Goal: Information Seeking & Learning: Compare options

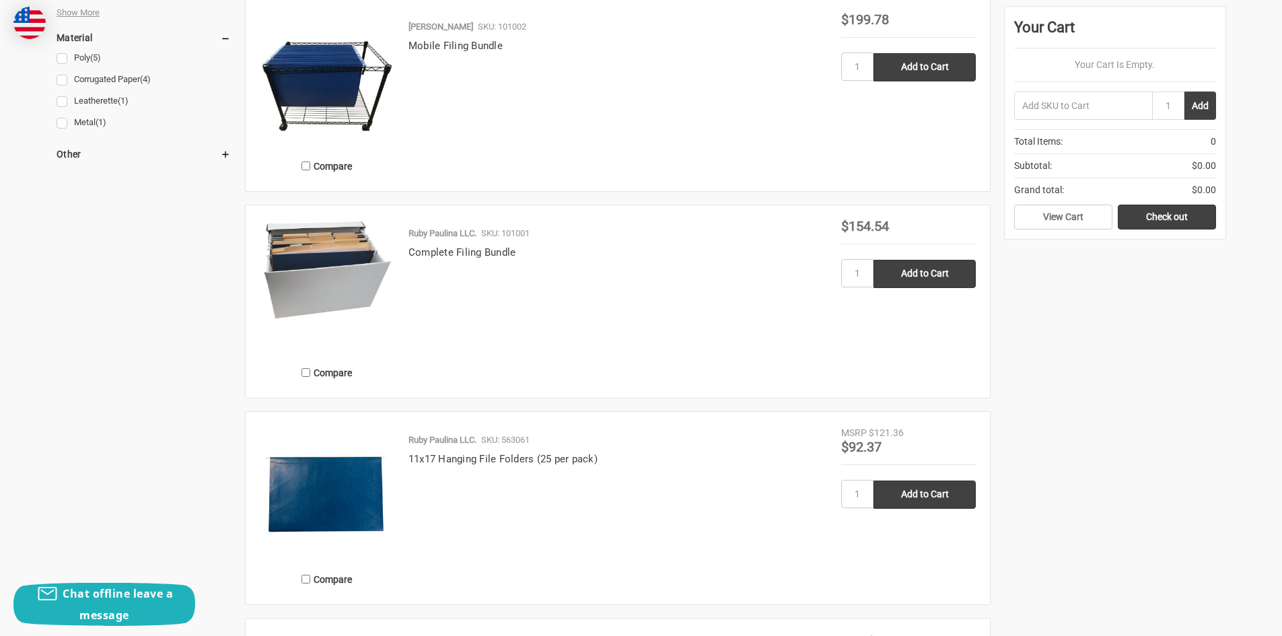
scroll to position [1010, 0]
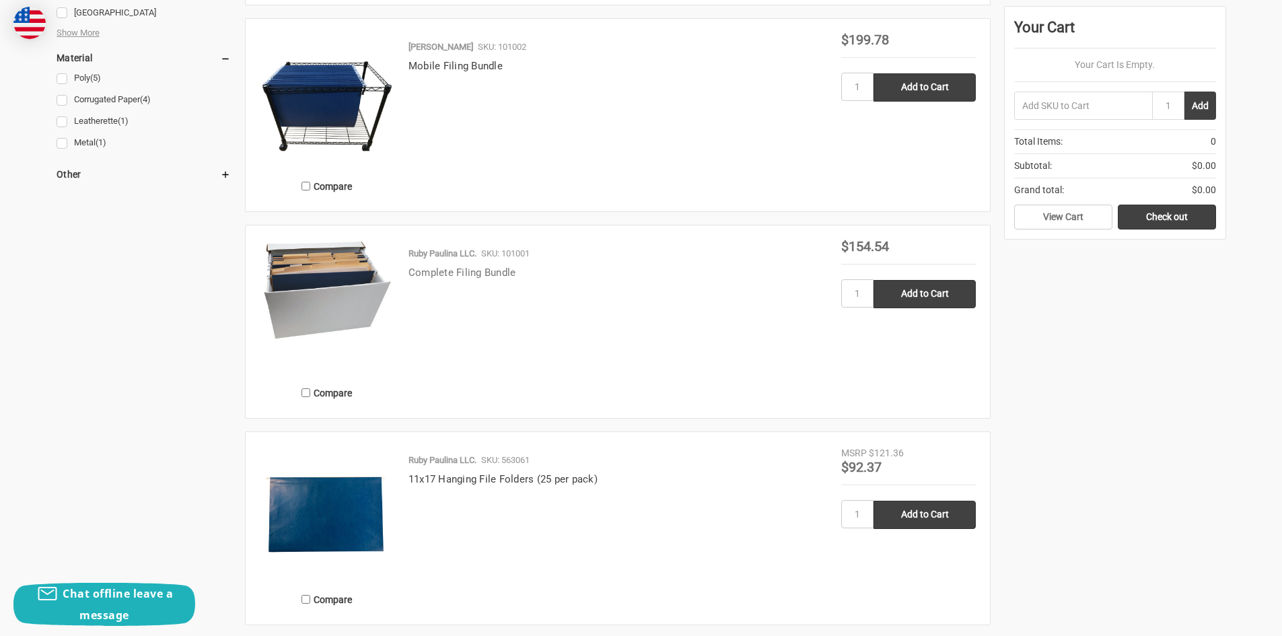
click at [454, 269] on link "Complete Filing Bundle" at bounding box center [463, 273] width 108 height 12
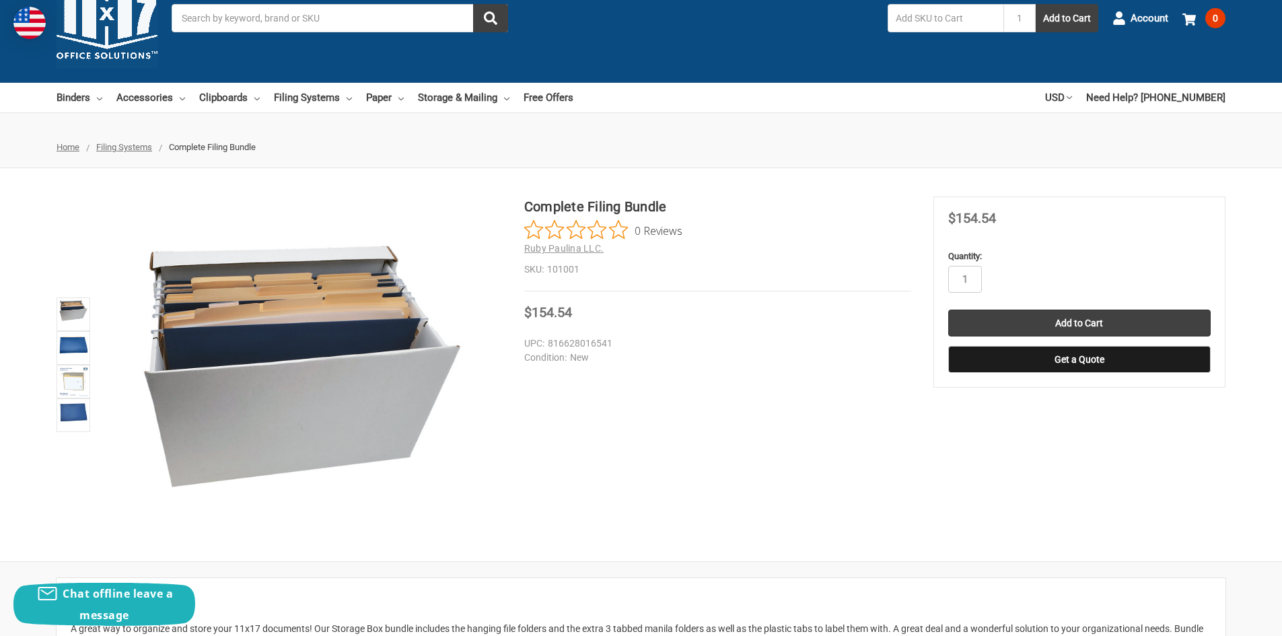
scroll to position [67, 0]
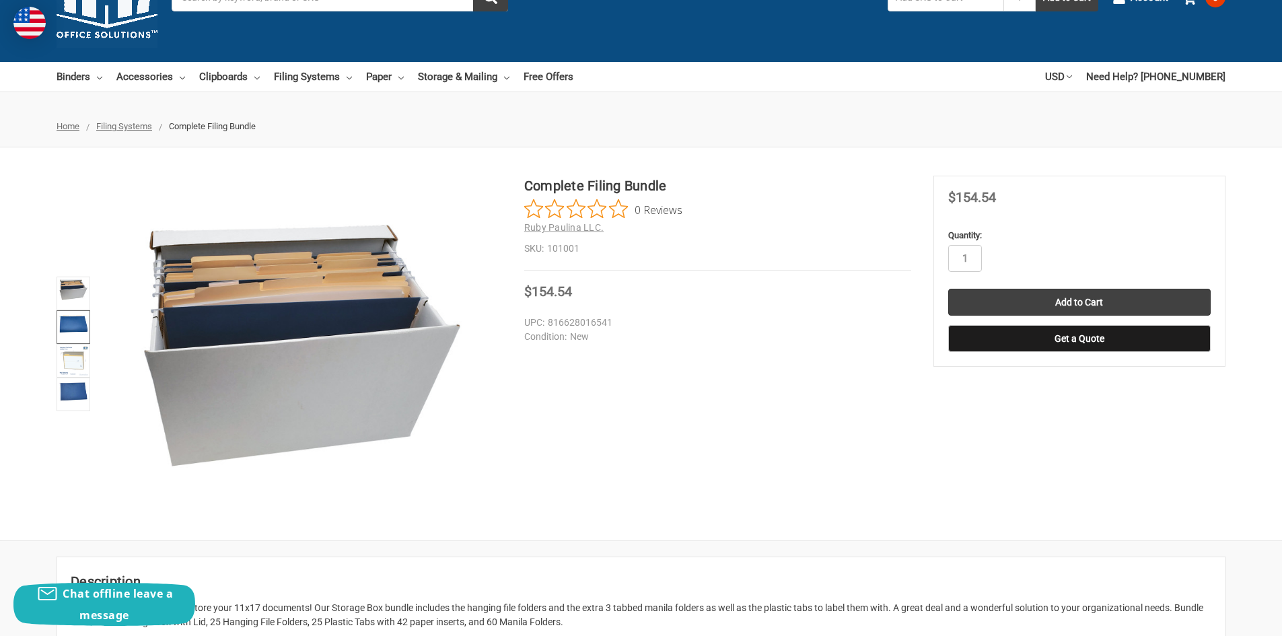
click at [81, 330] on img at bounding box center [74, 323] width 30 height 22
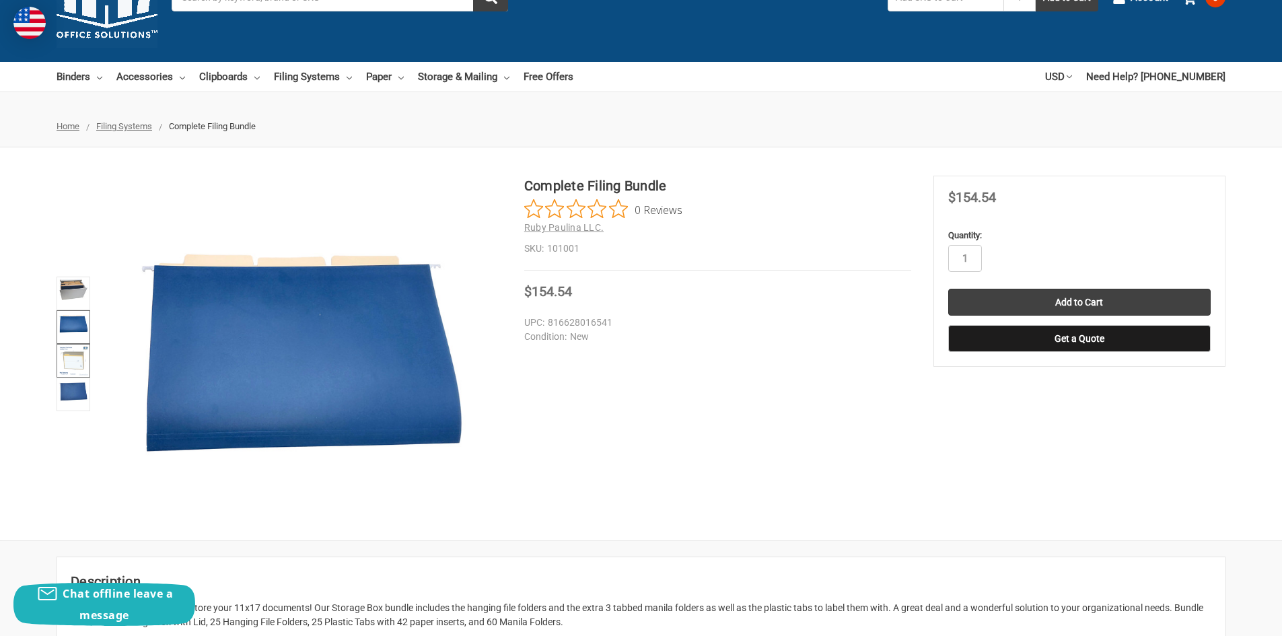
click at [81, 358] on img at bounding box center [74, 361] width 30 height 30
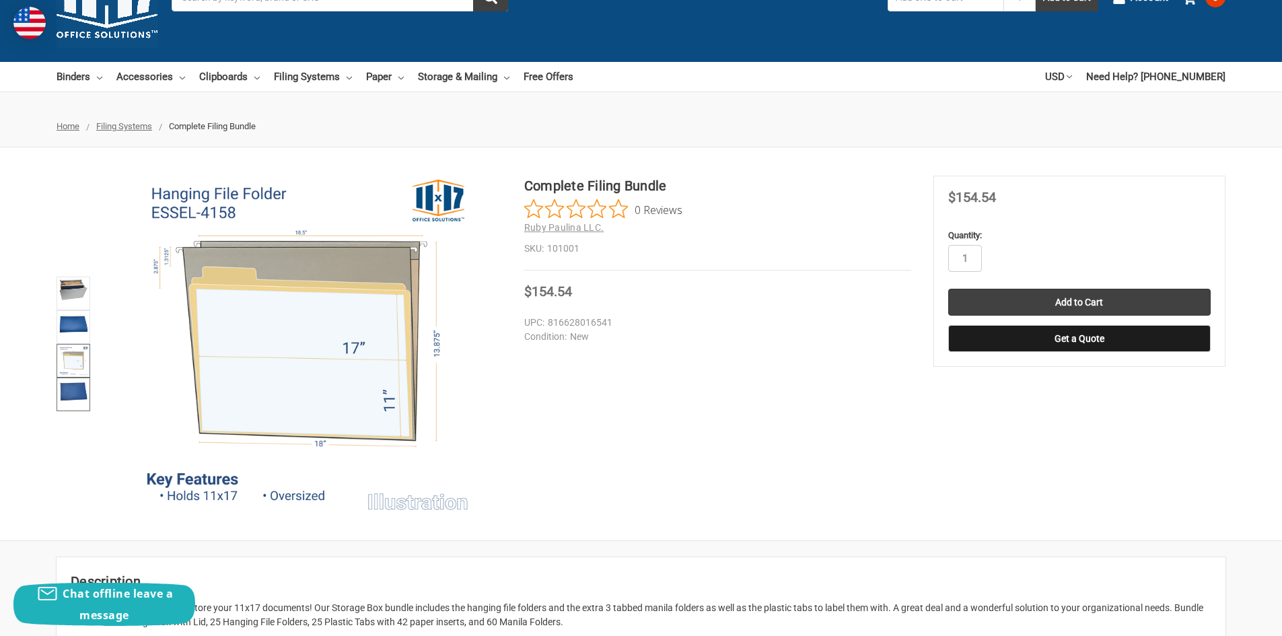
click at [83, 397] on img at bounding box center [74, 391] width 30 height 23
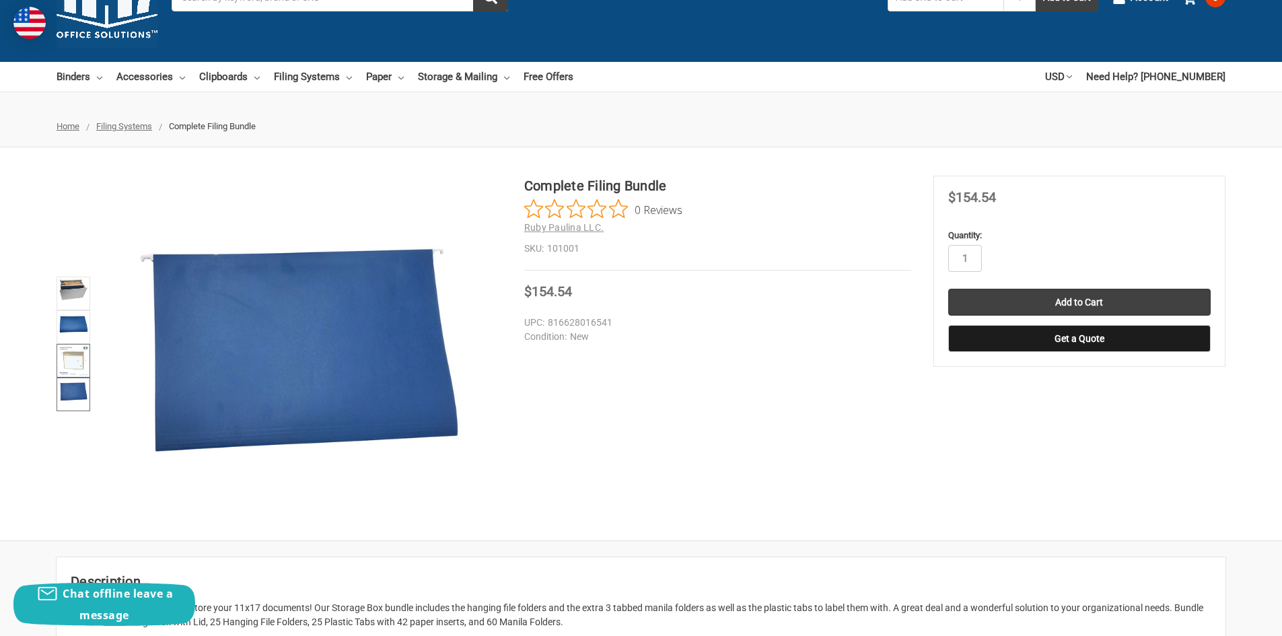
click at [83, 365] on img at bounding box center [74, 361] width 30 height 30
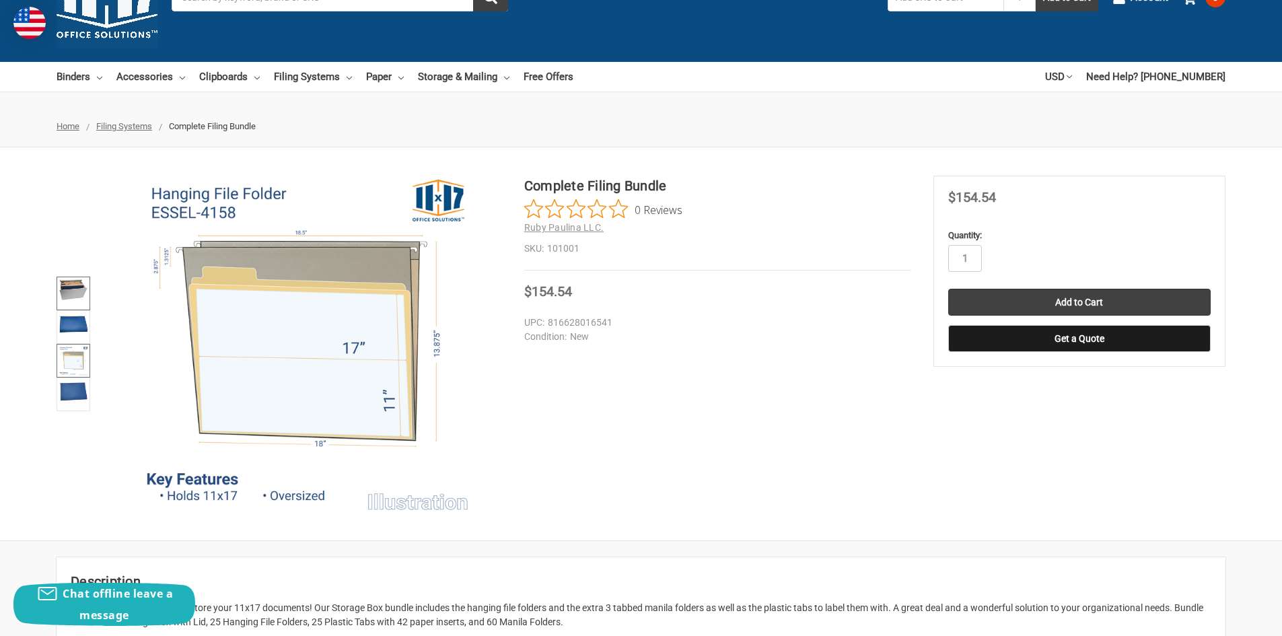
click at [73, 293] on img at bounding box center [74, 290] width 30 height 22
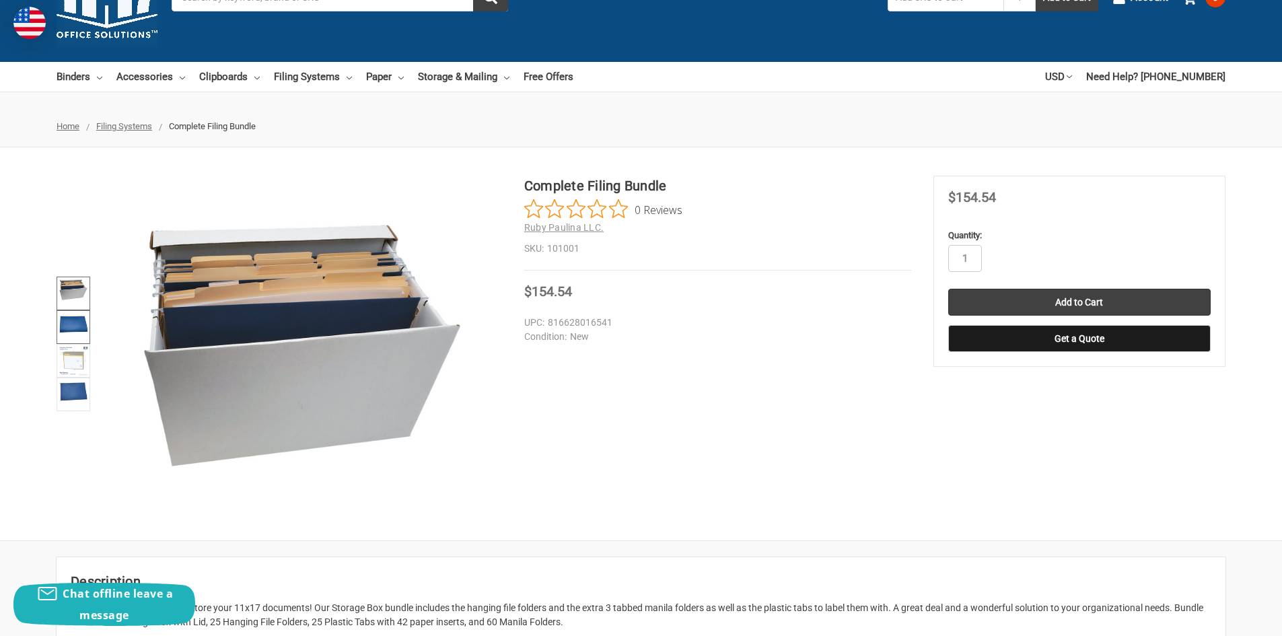
click at [69, 318] on img at bounding box center [74, 323] width 30 height 22
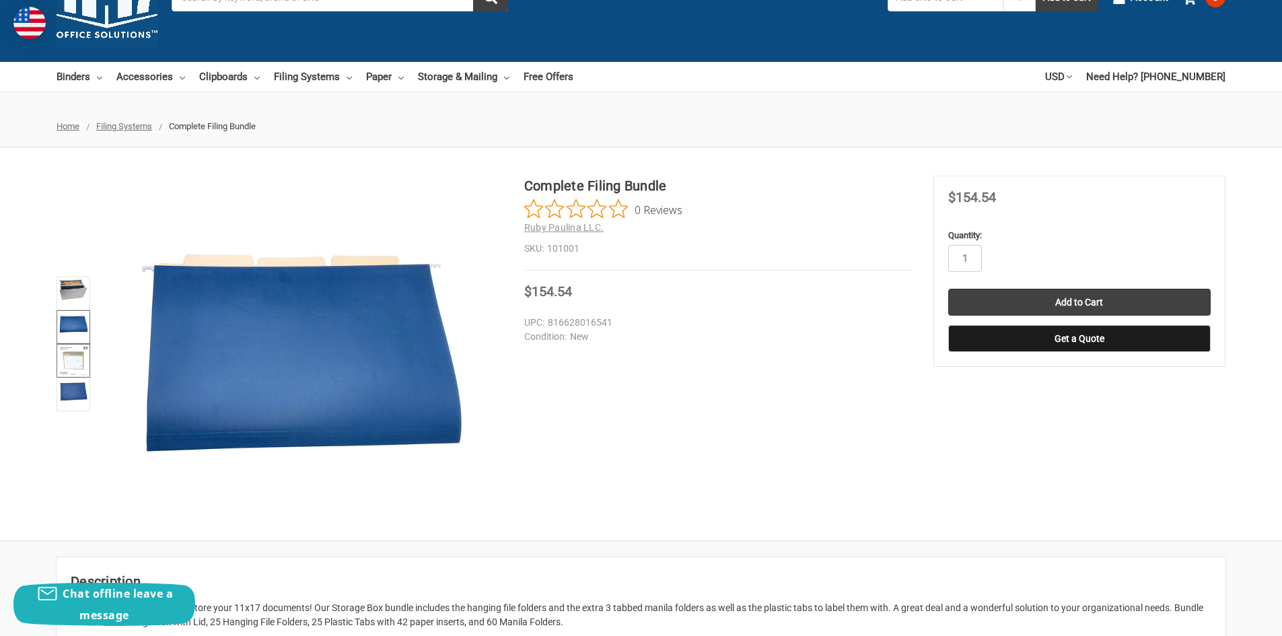
click at [67, 359] on img at bounding box center [74, 361] width 30 height 30
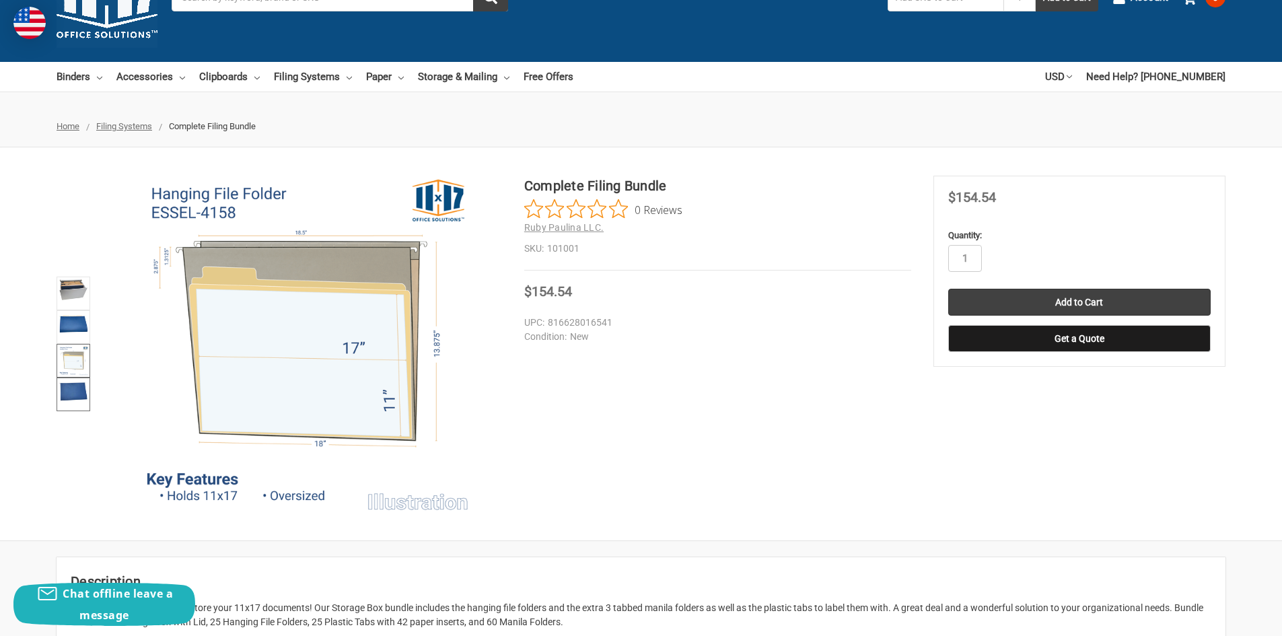
click at [76, 394] on img at bounding box center [74, 391] width 30 height 23
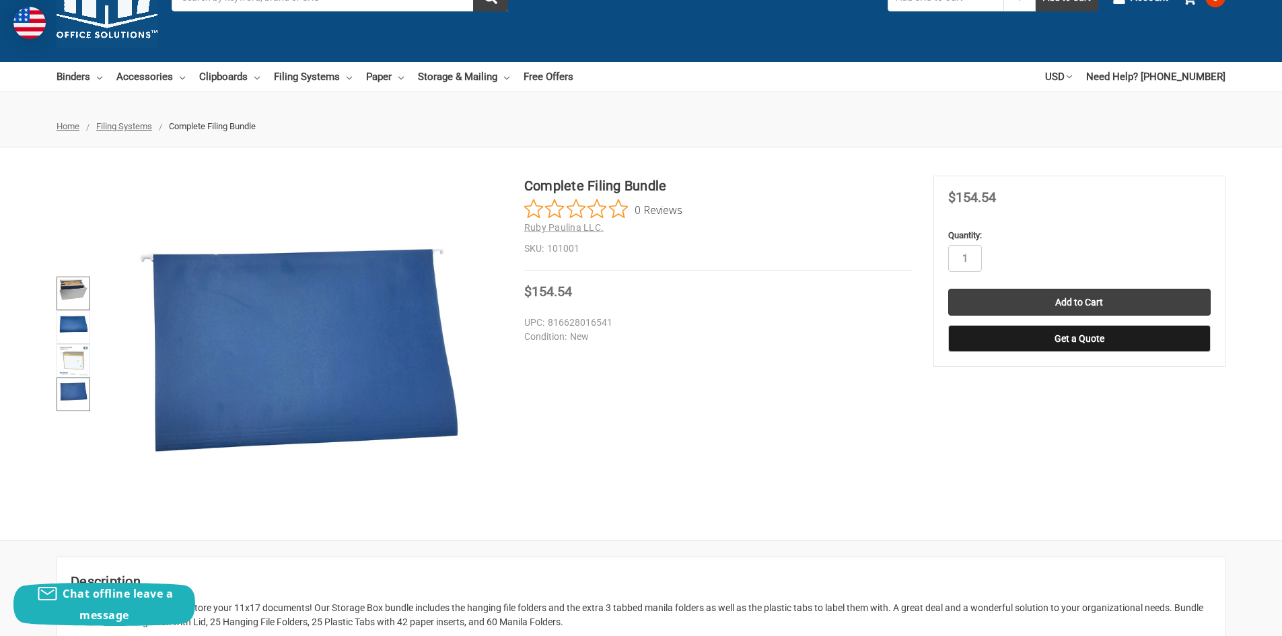
click at [75, 294] on img at bounding box center [74, 290] width 30 height 22
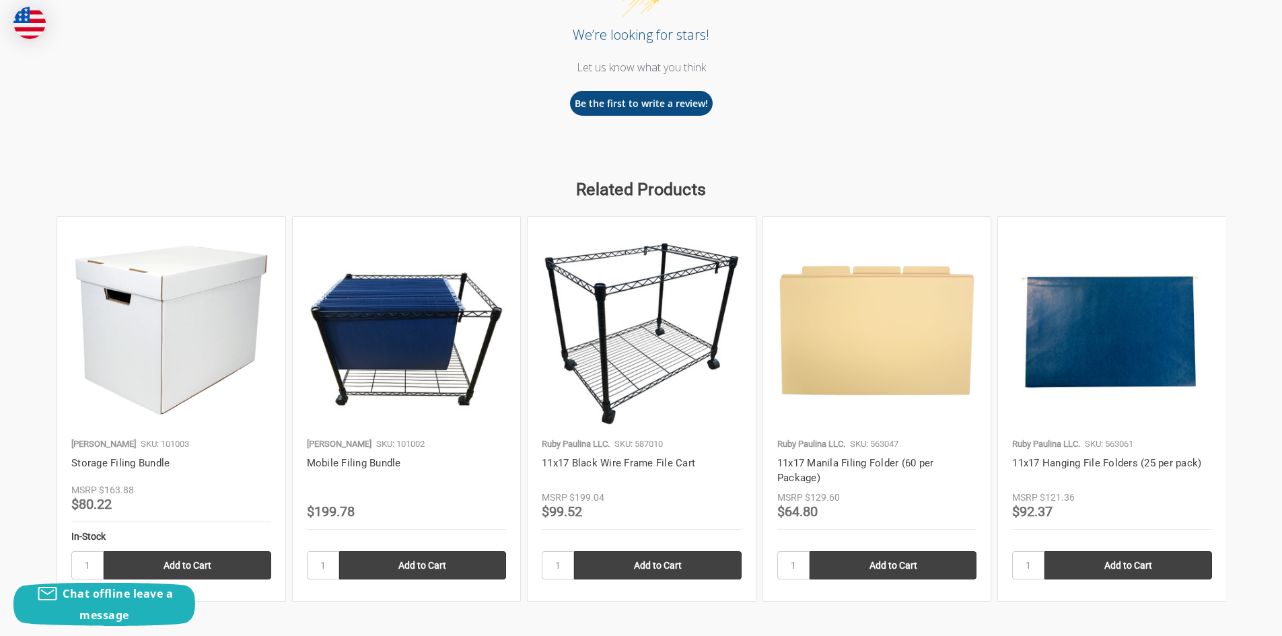
scroll to position [1346, 0]
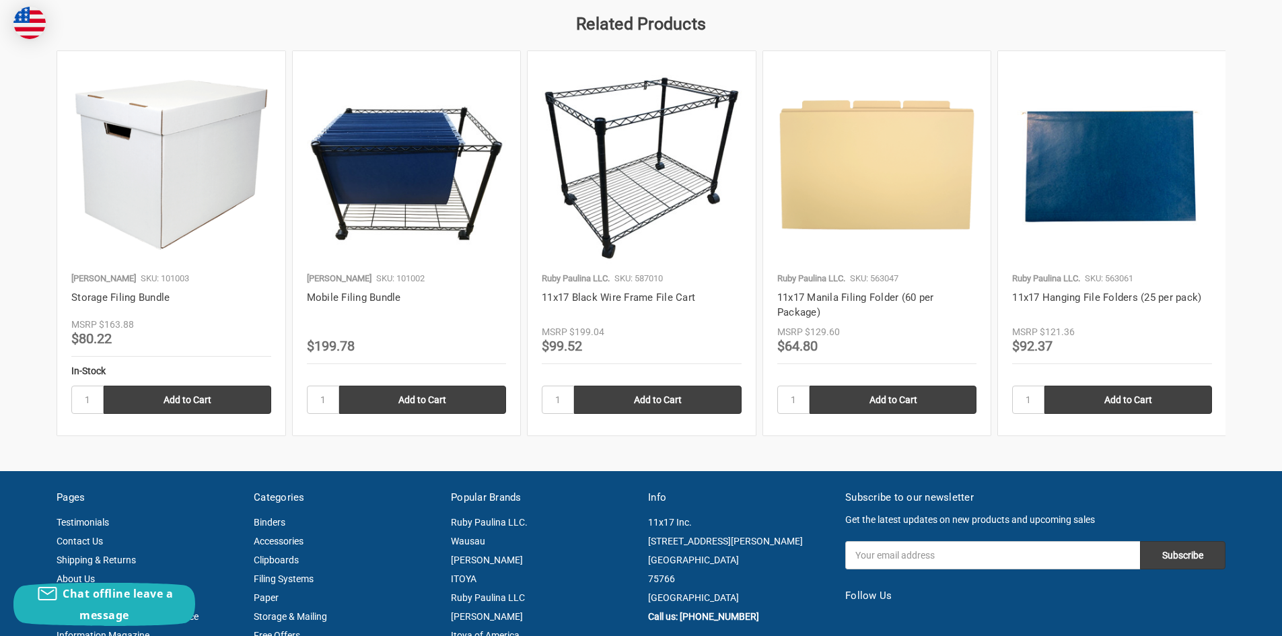
click at [462, 238] on img at bounding box center [407, 165] width 200 height 200
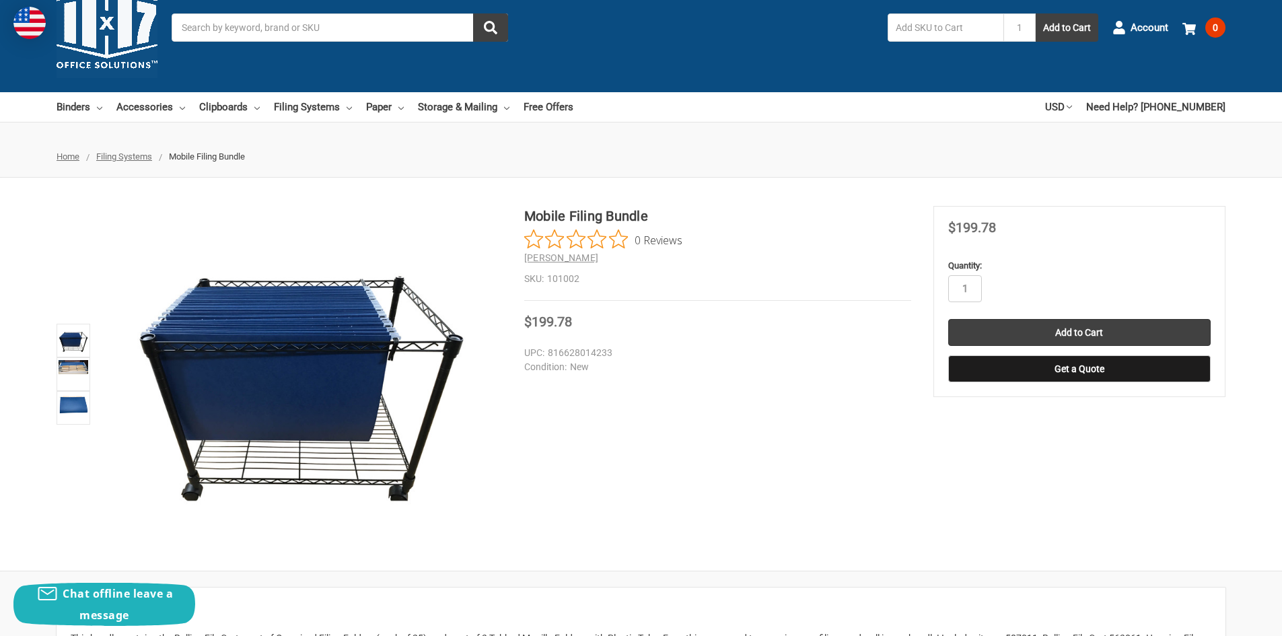
scroll to position [67, 0]
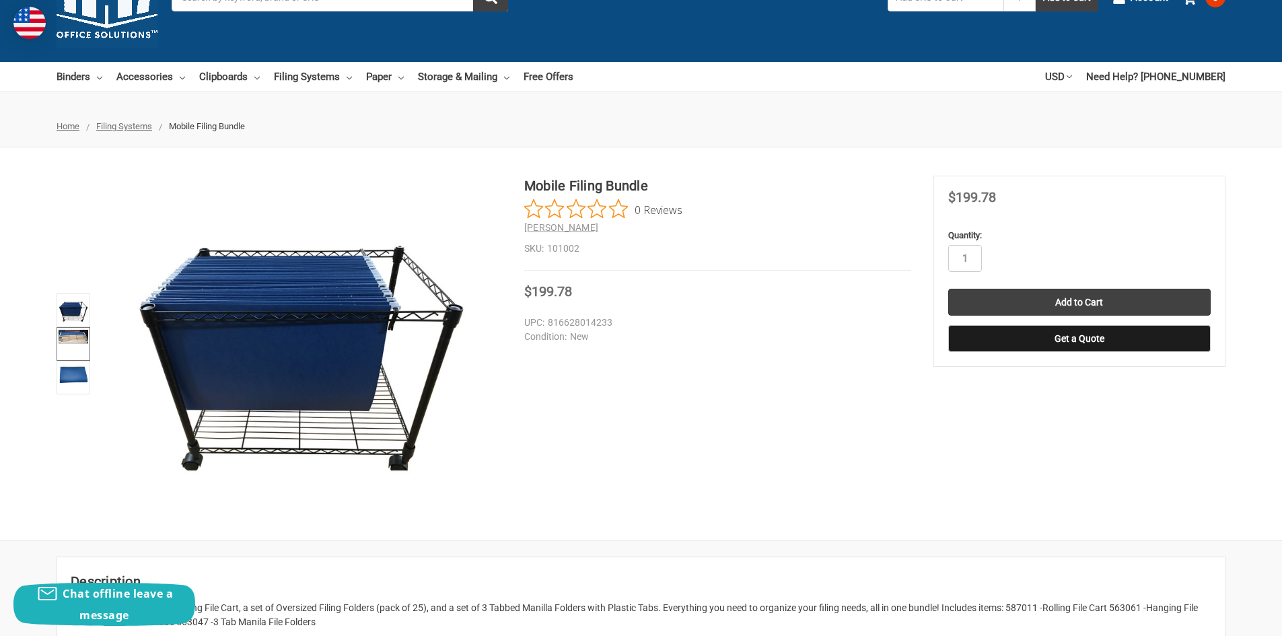
click at [62, 342] on img at bounding box center [74, 337] width 30 height 14
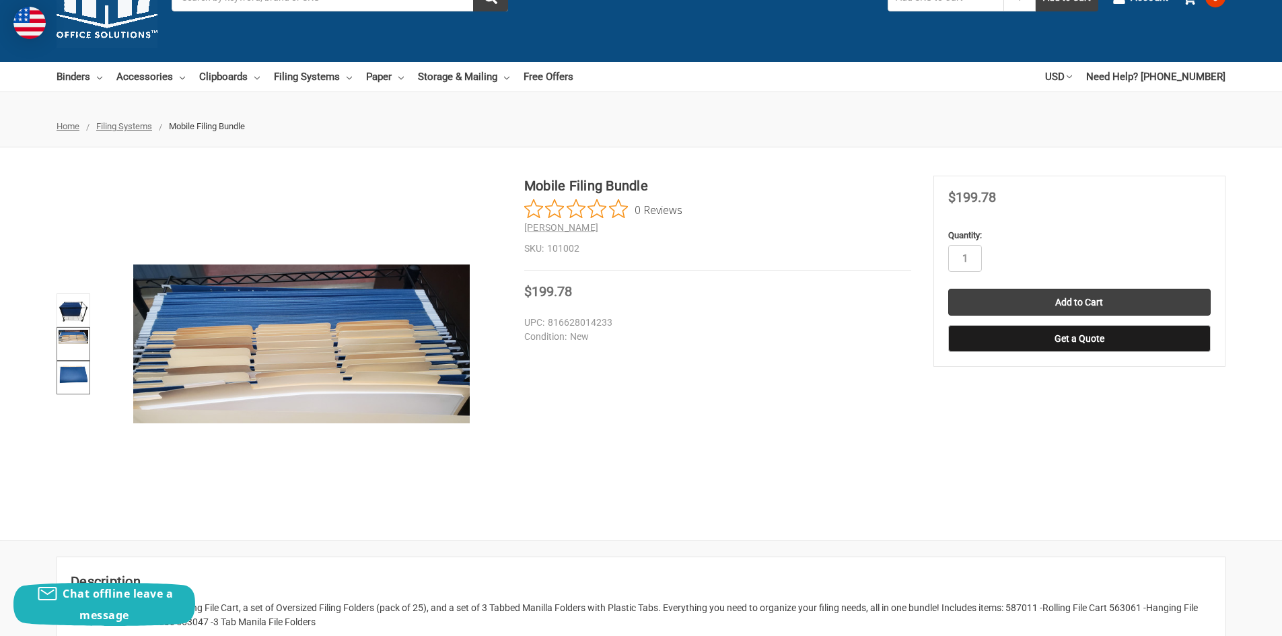
click at [69, 370] on img at bounding box center [74, 374] width 30 height 22
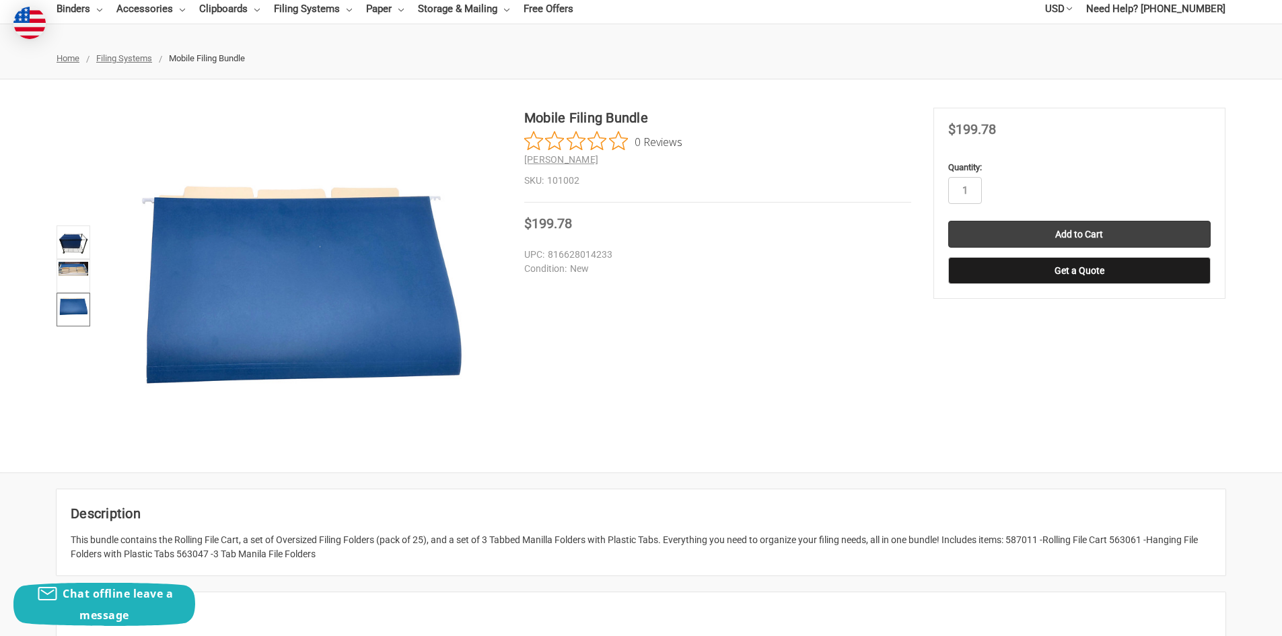
scroll to position [135, 0]
click at [70, 269] on img at bounding box center [74, 269] width 30 height 14
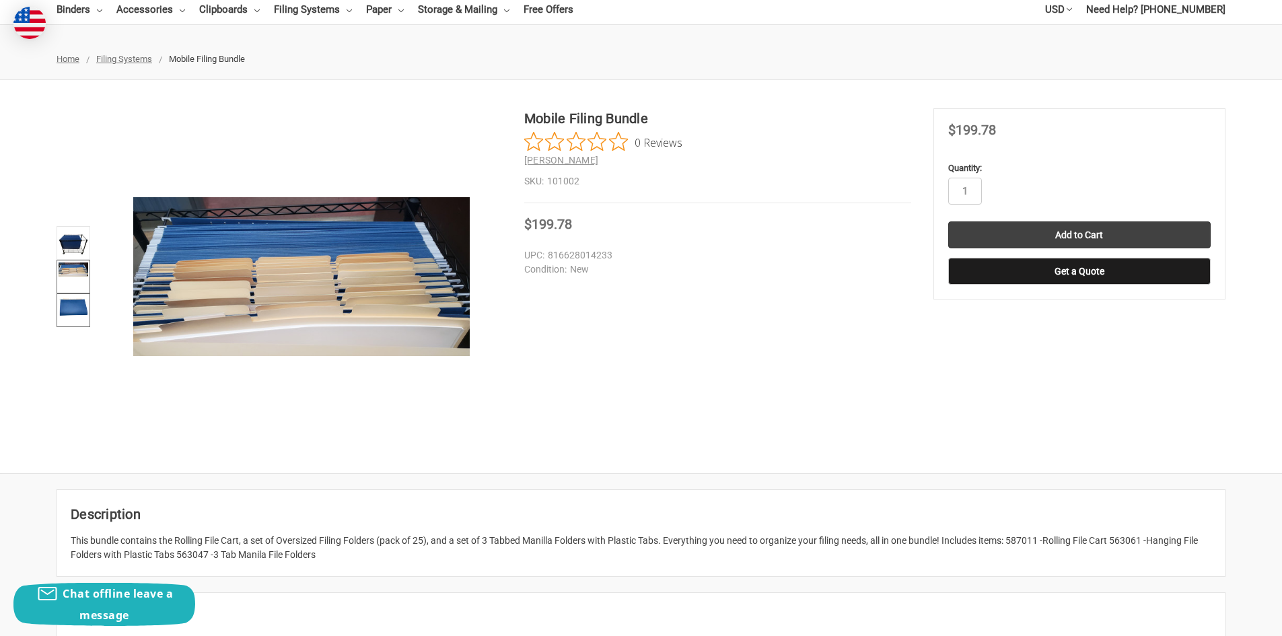
click at [71, 324] on link at bounding box center [74, 310] width 34 height 34
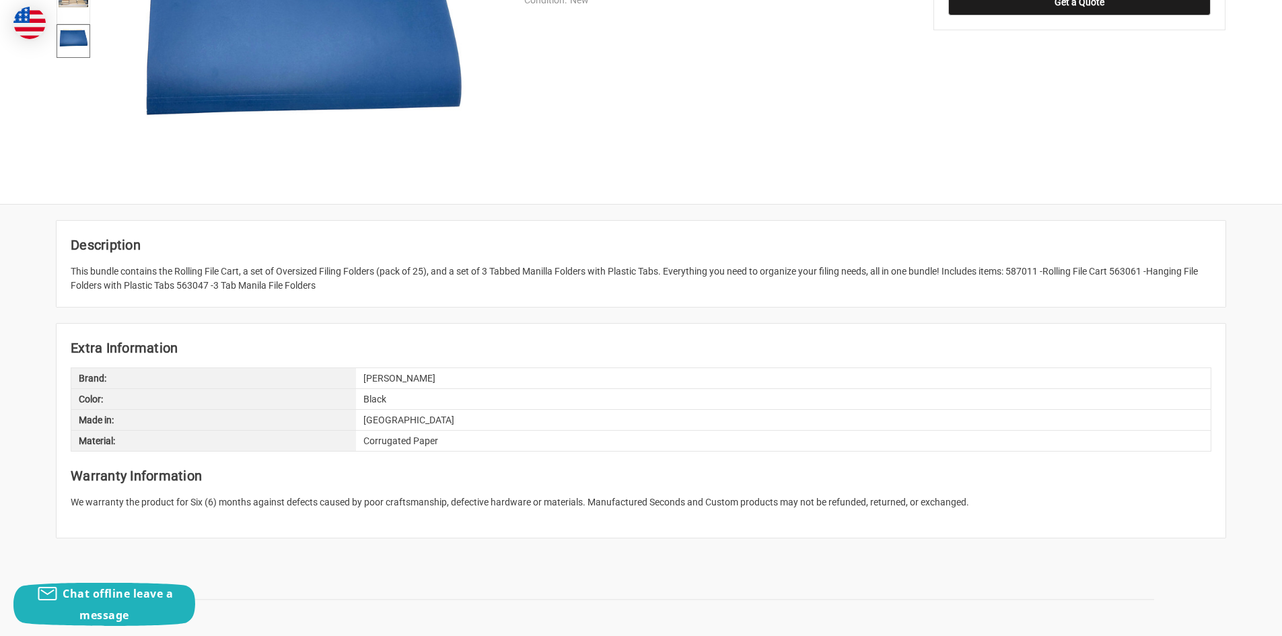
scroll to position [0, 0]
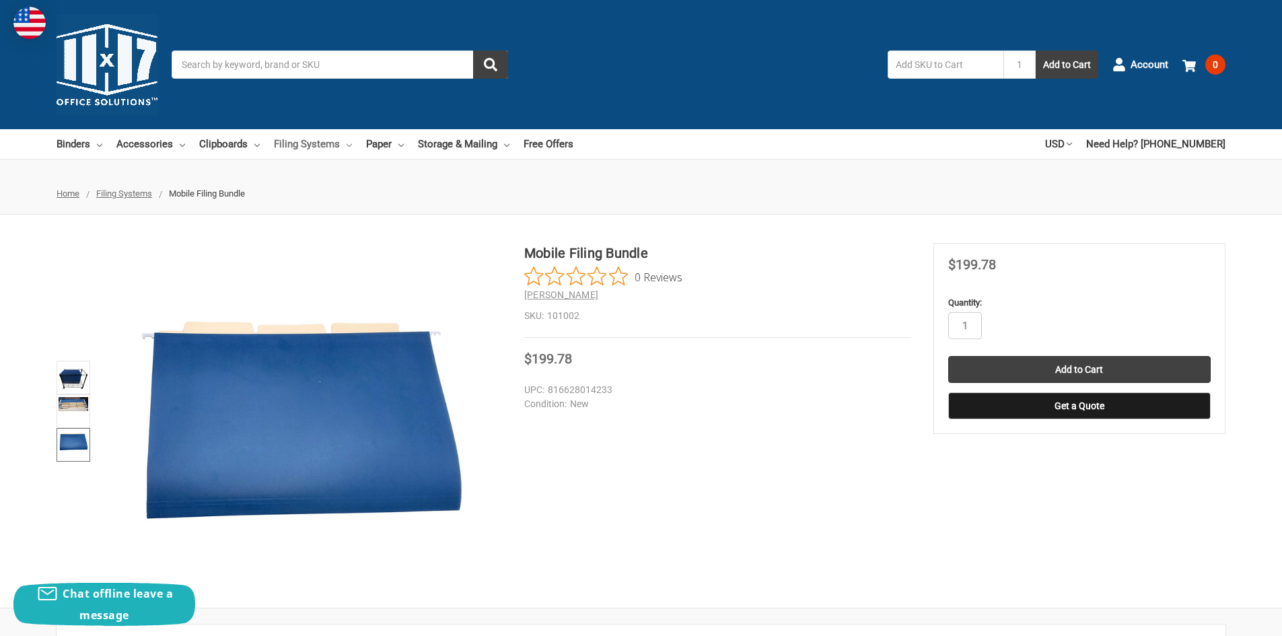
click at [343, 146] on link "Filing Systems" at bounding box center [313, 144] width 78 height 30
